Goal: Transaction & Acquisition: Purchase product/service

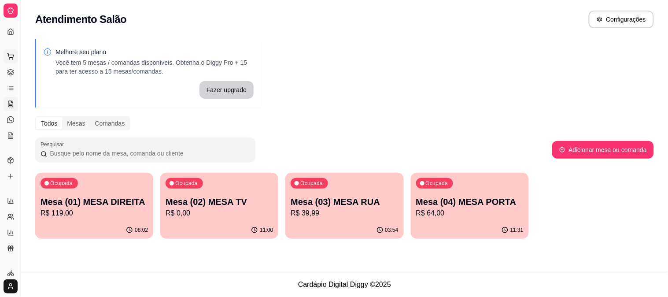
click at [9, 56] on icon at bounding box center [10, 55] width 6 height 4
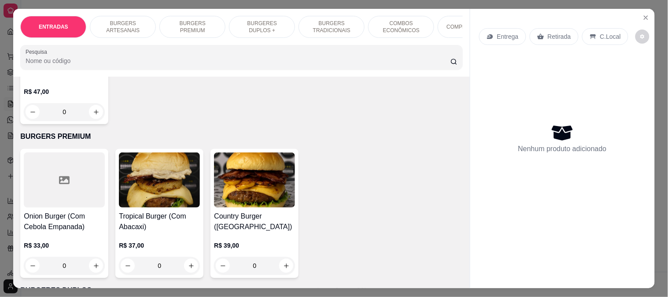
scroll to position [450, 0]
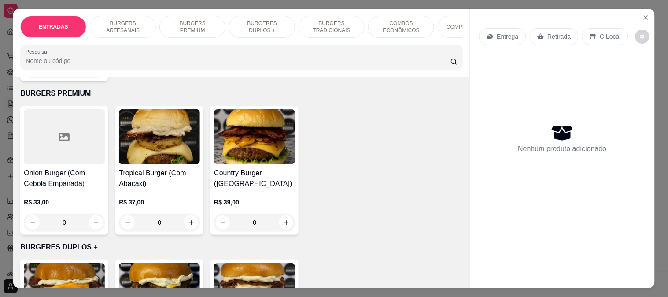
click at [91, 227] on div "0" at bounding box center [64, 222] width 81 height 18
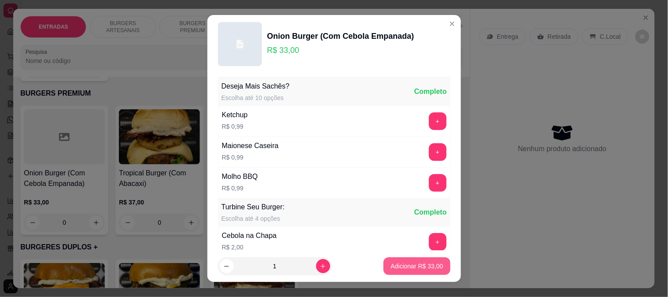
click at [396, 267] on p "Adicionar R$ 33,00" at bounding box center [416, 265] width 52 height 9
type input "1"
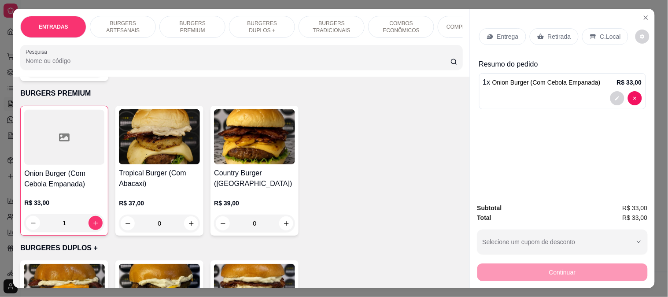
click at [282, 224] on div "0" at bounding box center [254, 223] width 81 height 18
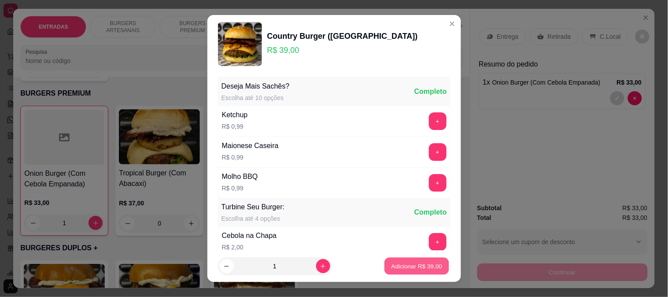
click at [386, 271] on button "Adicionar R$ 39,00" at bounding box center [417, 265] width 65 height 17
type input "1"
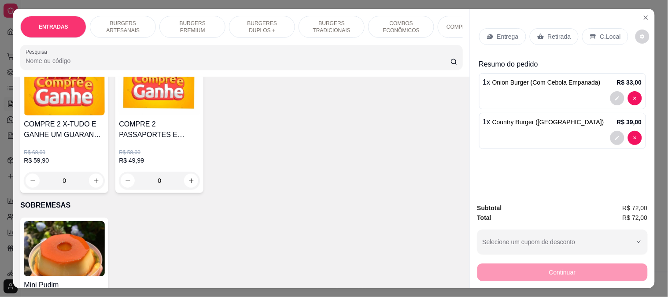
scroll to position [1305, 0]
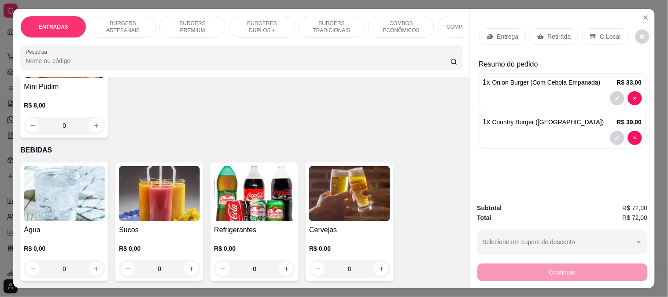
click at [238, 227] on h4 "Refrigerantes" at bounding box center [254, 229] width 81 height 11
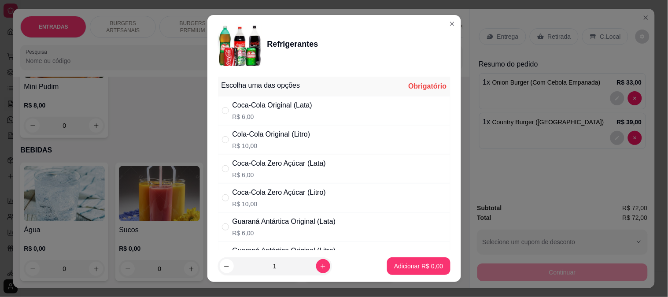
click at [358, 151] on div "Cola-Cola Original (Litro) R$ 10,00" at bounding box center [334, 139] width 232 height 29
radio input "true"
click at [399, 260] on button "Adicionar R$ 10,00" at bounding box center [417, 265] width 65 height 17
type input "1"
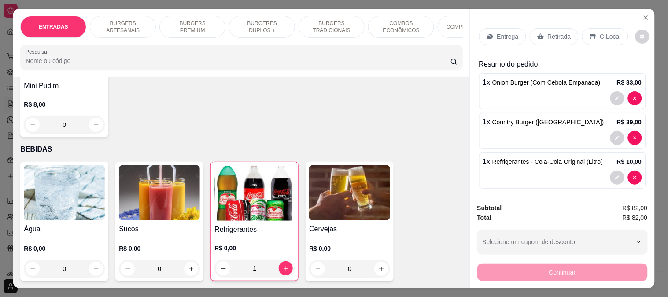
scroll to position [12, 0]
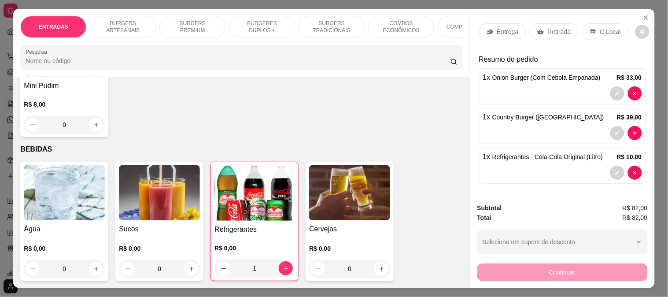
click at [518, 23] on div "Entrega" at bounding box center [502, 31] width 47 height 17
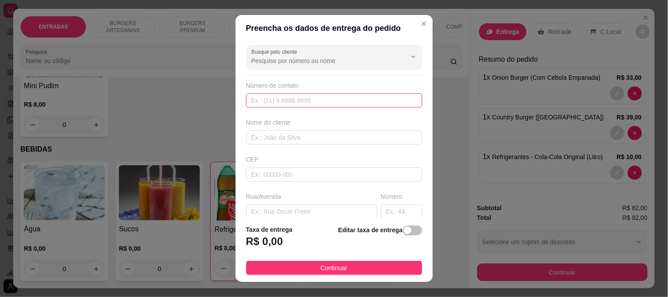
click at [331, 99] on input "text" at bounding box center [334, 100] width 176 height 14
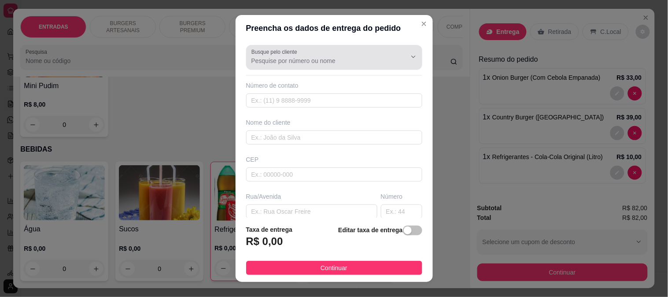
click at [328, 58] on input "Busque pelo cliente" at bounding box center [321, 60] width 141 height 9
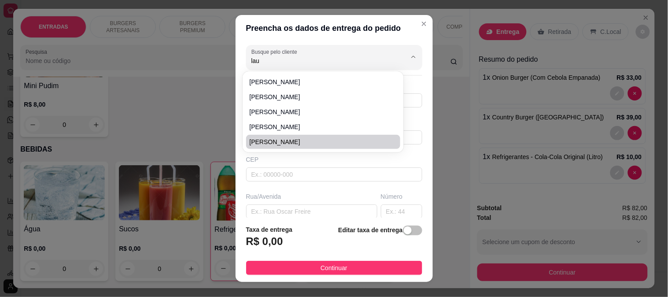
click at [285, 140] on span "[PERSON_NAME]" at bounding box center [319, 141] width 139 height 9
type input "[PERSON_NAME]"
type input "77991687006"
type input "[PERSON_NAME]"
type input "45077352"
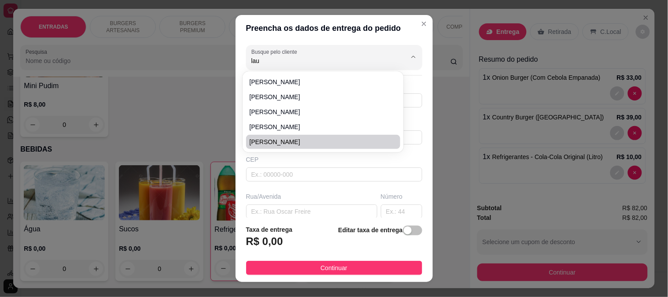
type input "Rua Jacumirim"
type input "41"
type input "Vitória da Conquista"
type input "Bateias 2"
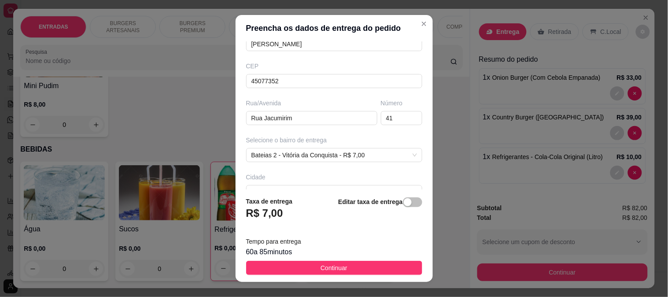
scroll to position [0, 0]
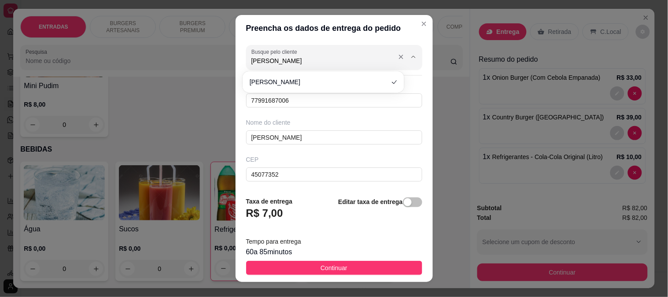
click at [344, 56] on input "[PERSON_NAME]" at bounding box center [321, 60] width 141 height 9
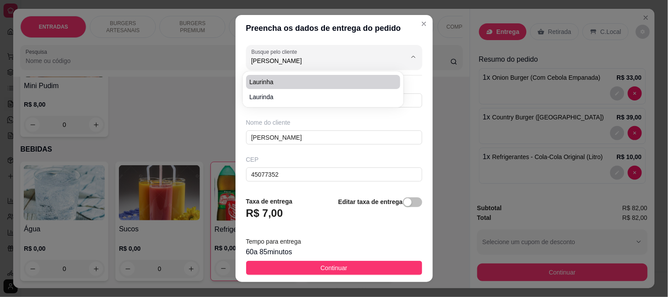
click at [304, 84] on span "Laurinha" at bounding box center [319, 81] width 139 height 9
type input "Laurinha"
type input "7791687006"
type input "Laurinha"
type input "Jacumirim, 41A"
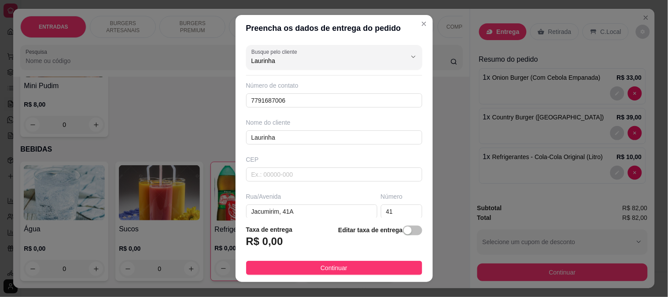
type input "Laurinha"
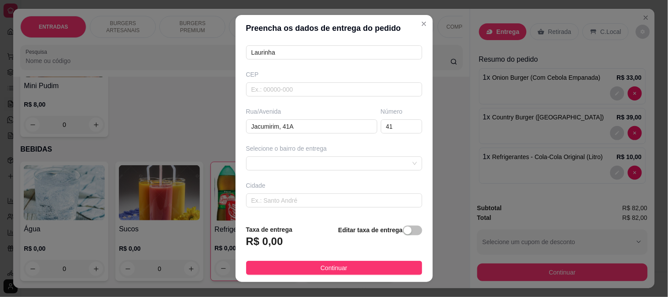
scroll to position [86, 0]
click at [345, 129] on input "Jacumirim, 41A" at bounding box center [311, 125] width 131 height 14
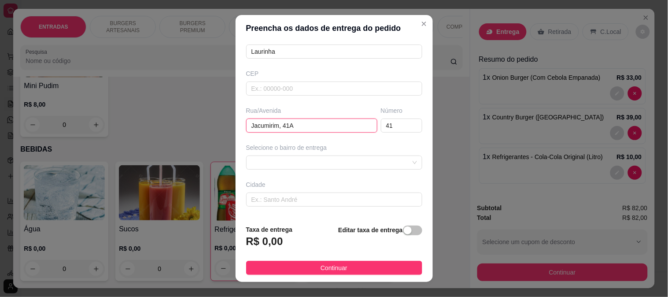
click at [345, 129] on input "Jacumirim, 41A" at bounding box center [311, 125] width 131 height 14
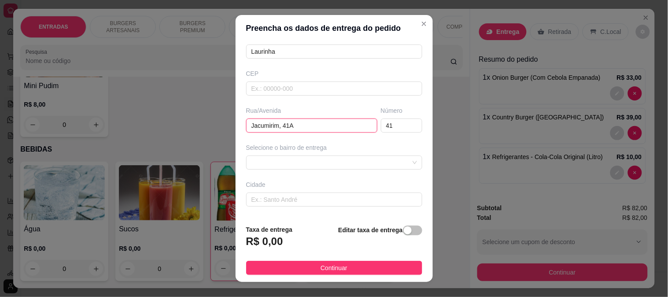
click at [345, 129] on input "Jacumirim, 41A" at bounding box center [311, 125] width 131 height 14
type input "Av. [PERSON_NAME]"
click at [383, 121] on input "41" at bounding box center [401, 125] width 41 height 14
type input "4"
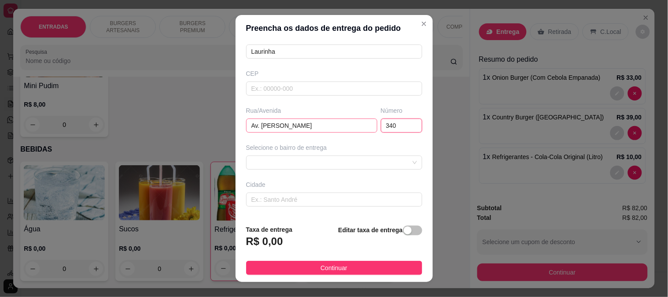
type input "340"
click at [305, 128] on input "Av. [PERSON_NAME]" at bounding box center [311, 125] width 131 height 14
paste input "9º"
click at [363, 157] on span at bounding box center [333, 162] width 165 height 13
type input "Av. [PERSON_NAME], 9º Andar, Ap 902"
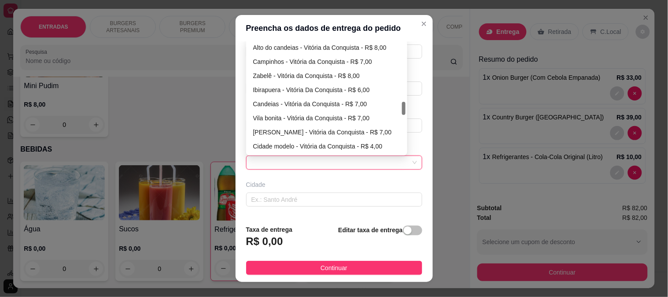
drag, startPoint x: 399, startPoint y: 48, endPoint x: 419, endPoint y: 110, distance: 65.0
click at [419, 110] on div "Busque pelo cliente Laurinha Número de contato 7791687006 Nome do cliente [PERS…" at bounding box center [333, 129] width 197 height 176
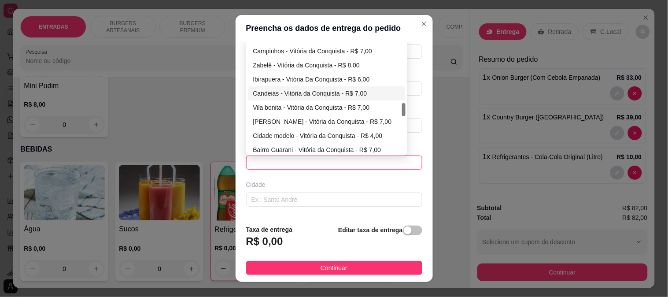
click at [360, 94] on div "Candeias - Vitória da Conquista - R$ 7,00" at bounding box center [326, 93] width 147 height 10
type input "Vitória da Conquista"
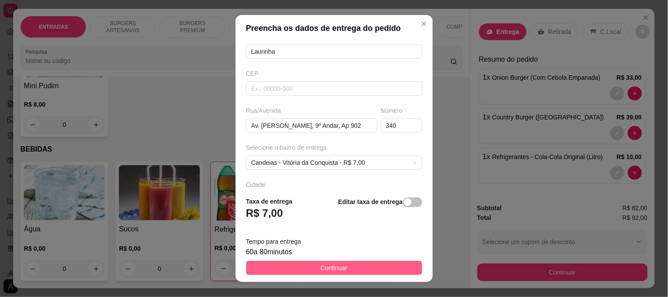
click at [362, 264] on button "Continuar" at bounding box center [334, 268] width 176 height 14
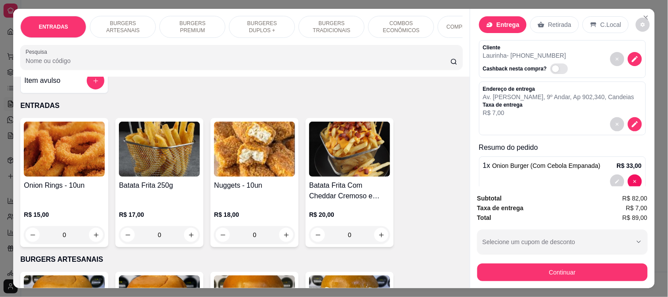
scroll to position [0, 0]
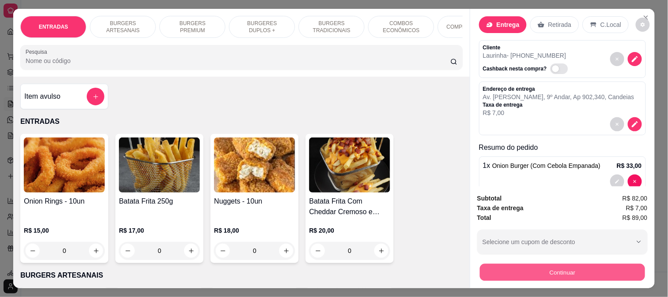
click at [518, 270] on button "Continuar" at bounding box center [561, 271] width 165 height 17
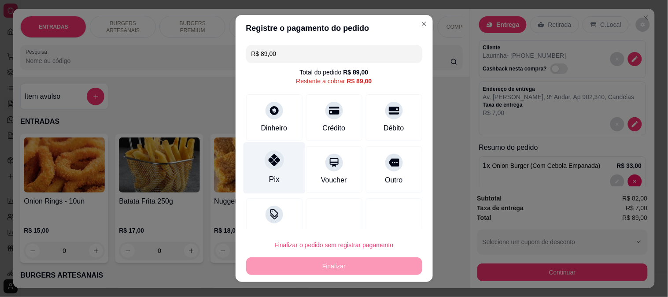
click at [268, 174] on div "Pix" at bounding box center [273, 178] width 11 height 11
type input "R$ 0,00"
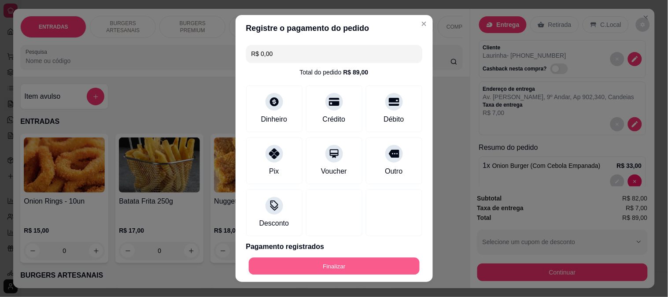
click at [343, 260] on button "Finalizar" at bounding box center [334, 265] width 171 height 17
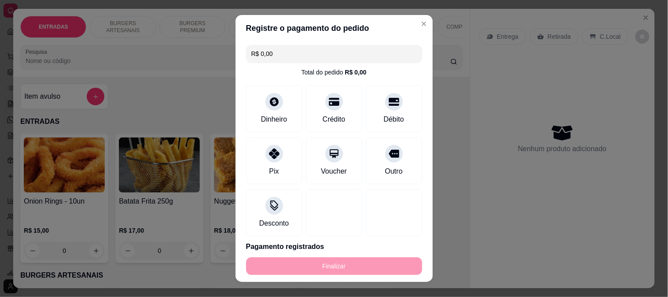
type input "0"
type input "-R$ 89,00"
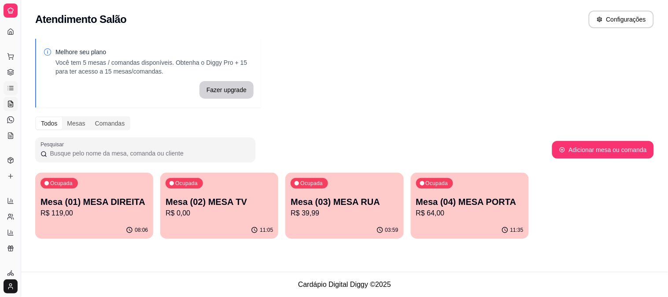
click at [11, 90] on icon at bounding box center [11, 90] width 4 height 0
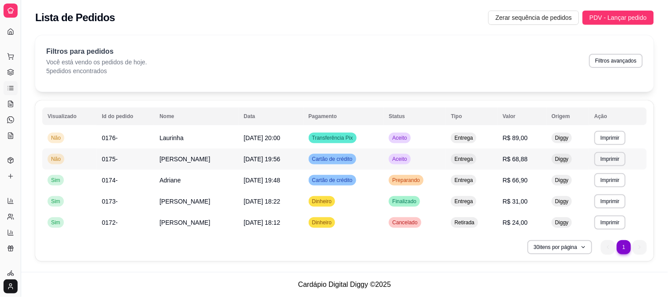
click at [319, 148] on td "Cartão de crédito" at bounding box center [343, 158] width 81 height 21
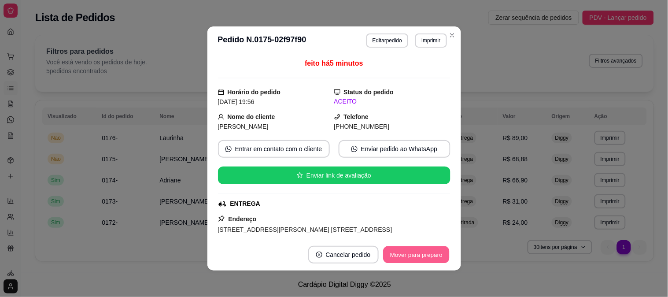
click at [436, 252] on button "Mover para preparo" at bounding box center [416, 254] width 66 height 17
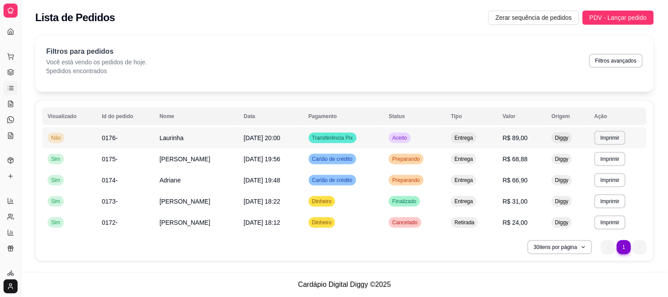
click at [406, 135] on td "Aceito" at bounding box center [414, 137] width 62 height 21
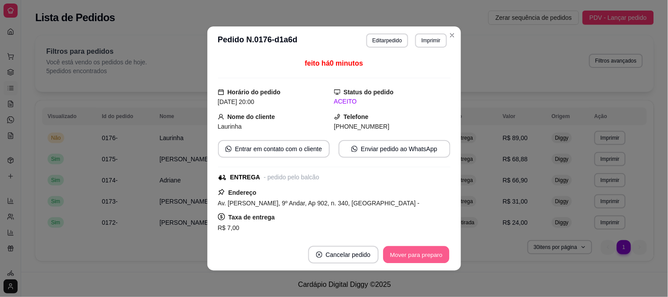
click at [432, 257] on button "Mover para preparo" at bounding box center [416, 254] width 66 height 17
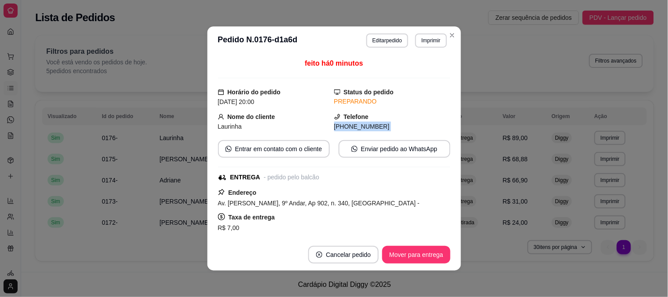
drag, startPoint x: 438, startPoint y: 111, endPoint x: 439, endPoint y: 138, distance: 26.9
click at [439, 138] on div "feito há 0 minutos Horário do pedido [DATE] 20:00 Status do pedido PREPARANDO N…" at bounding box center [334, 146] width 232 height 177
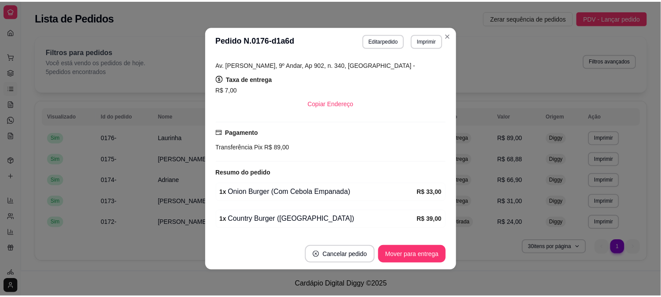
scroll to position [195, 0]
